Goal: Information Seeking & Learning: Learn about a topic

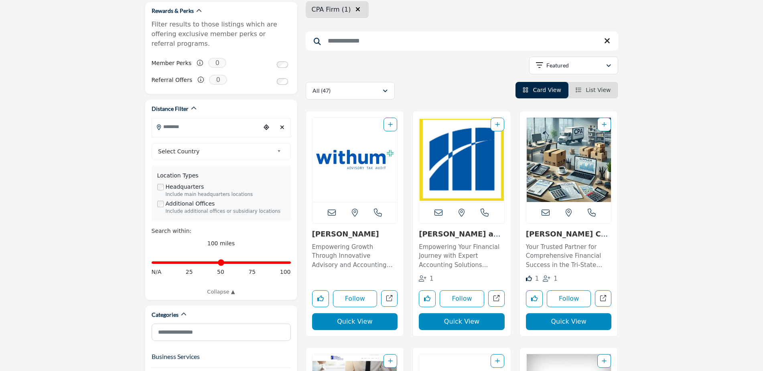
scroll to position [161, 0]
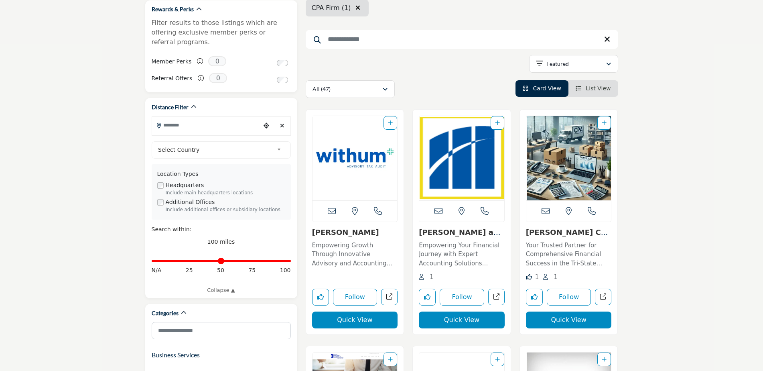
click at [334, 234] on link "[PERSON_NAME]" at bounding box center [345, 232] width 67 height 8
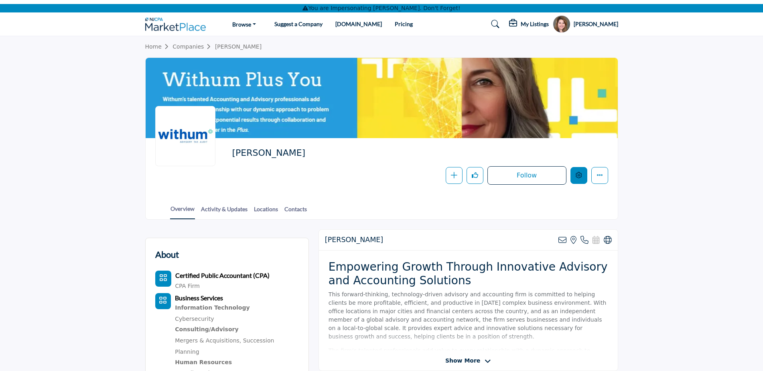
click at [579, 179] on button "Edit company" at bounding box center [579, 175] width 17 height 17
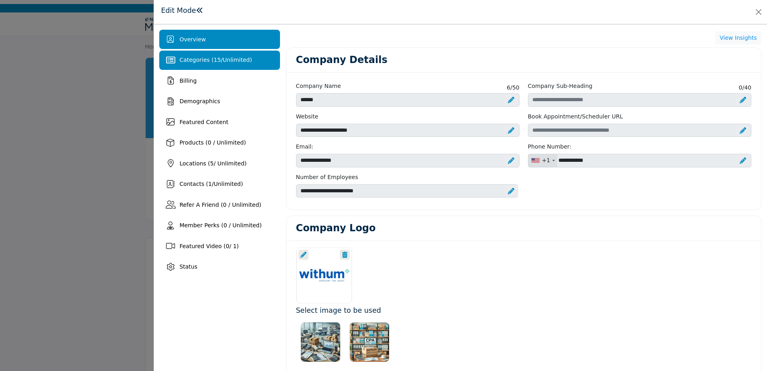
click at [220, 59] on span "Categories ( 15 / Unlimited )" at bounding box center [215, 60] width 73 height 6
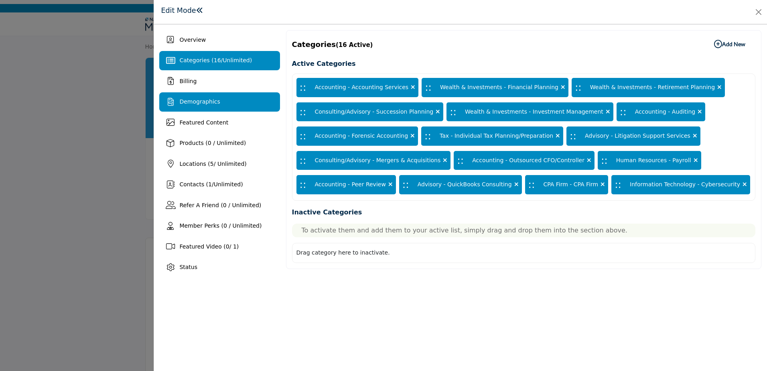
click at [221, 101] on div "Demographics" at bounding box center [219, 101] width 120 height 19
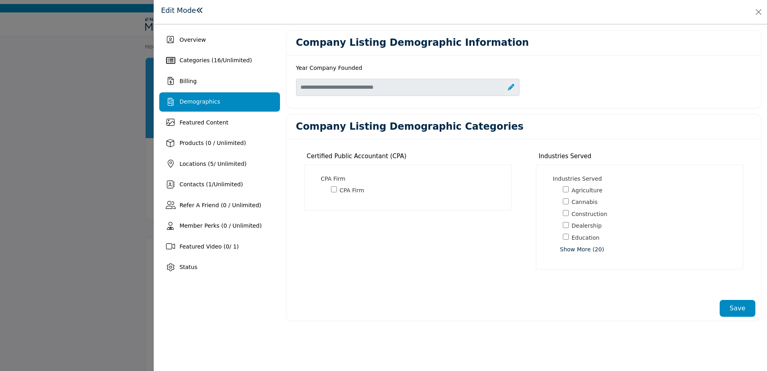
click at [354, 268] on div "Certified Public Accountant (CPA) CPA Firm *" at bounding box center [408, 215] width 232 height 138
click at [105, 202] on div at bounding box center [383, 185] width 767 height 371
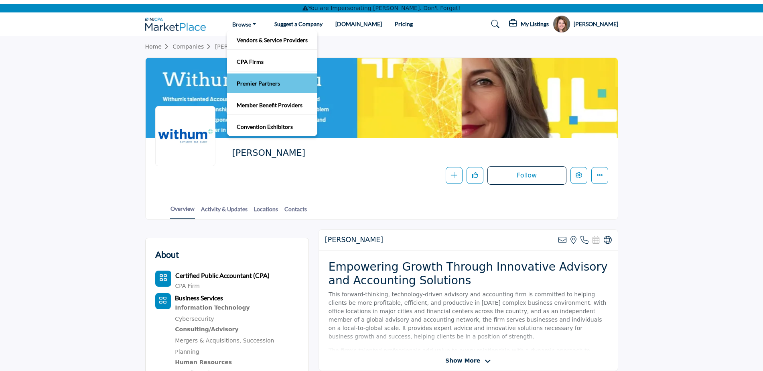
click at [256, 89] on li "Premier Partners" at bounding box center [272, 83] width 90 height 20
click at [263, 85] on link "Premier Partners" at bounding box center [272, 82] width 82 height 11
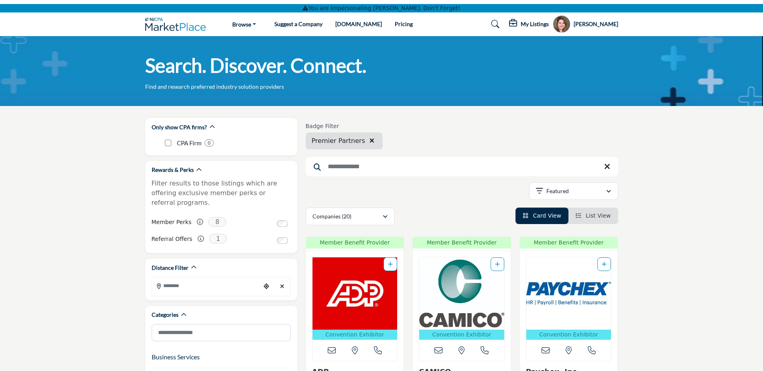
click at [395, 24] on link "Pricing" at bounding box center [404, 23] width 18 height 7
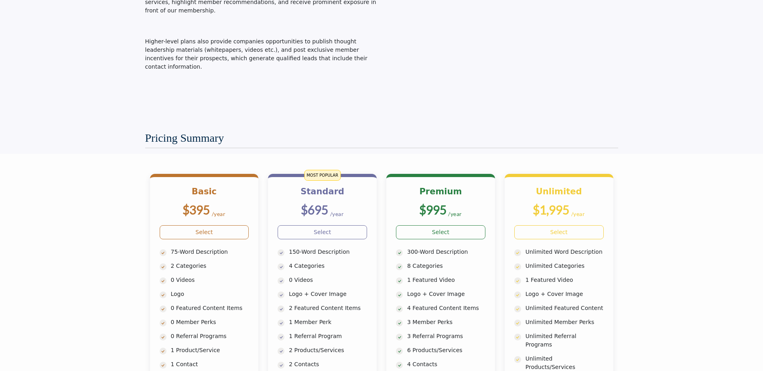
scroll to position [201, 0]
